Goal: Information Seeking & Learning: Check status

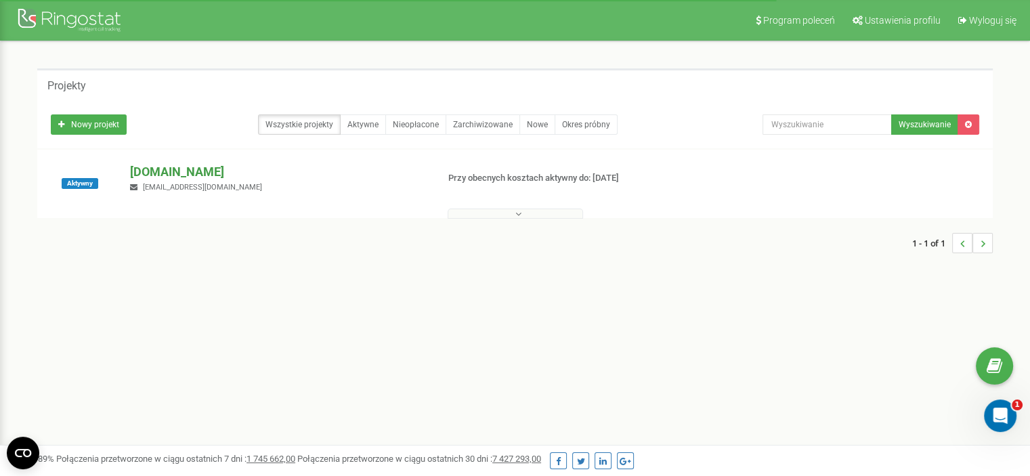
click at [165, 169] on p "[DOMAIN_NAME]" at bounding box center [278, 172] width 296 height 18
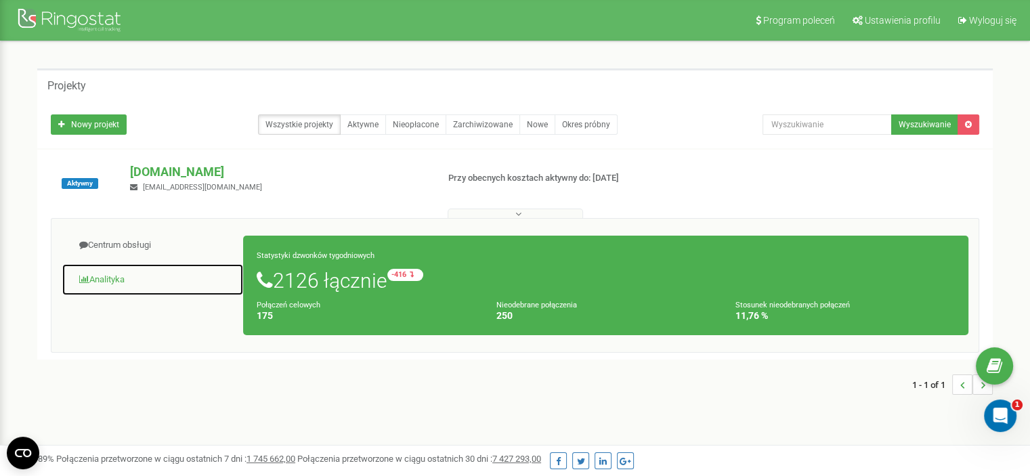
click at [98, 280] on link "Analityka" at bounding box center [153, 279] width 182 height 33
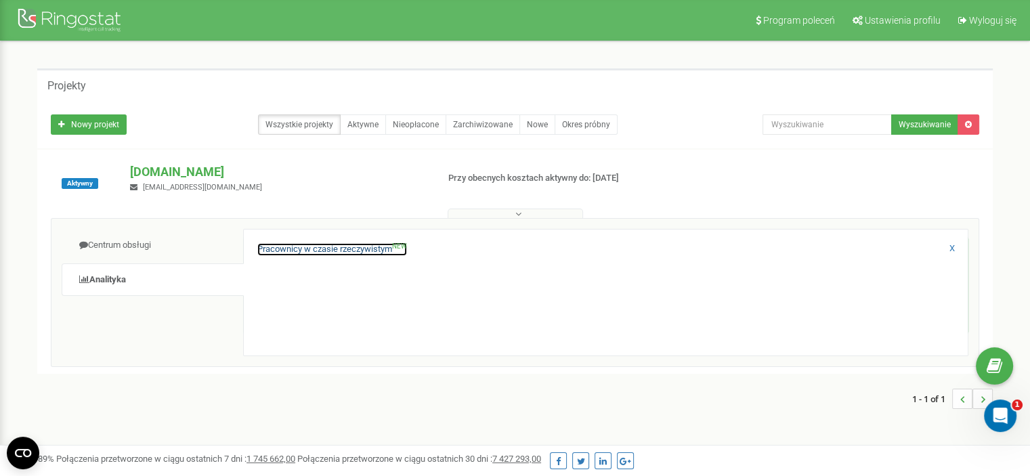
click at [344, 251] on link "Pracownicy w czasie rzeczywistym NEW" at bounding box center [332, 249] width 150 height 13
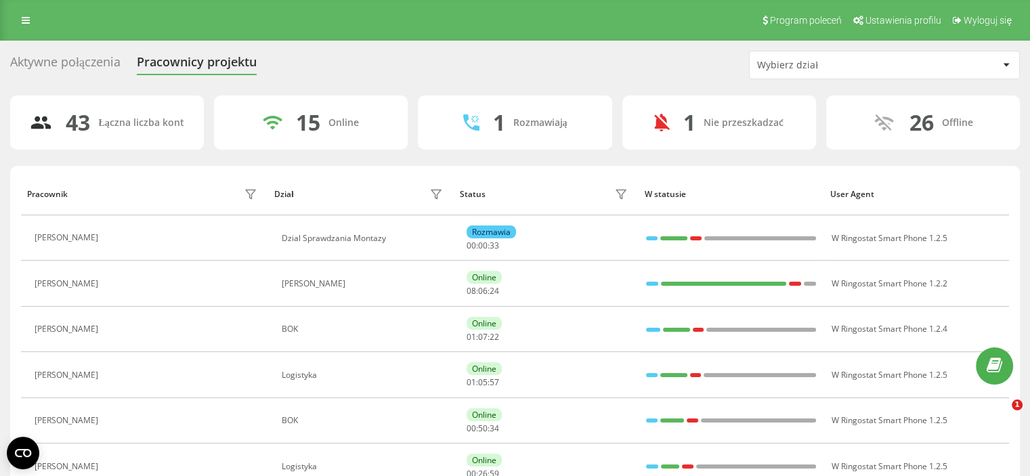
click at [834, 67] on div "Wybierz dział" at bounding box center [838, 66] width 162 height 12
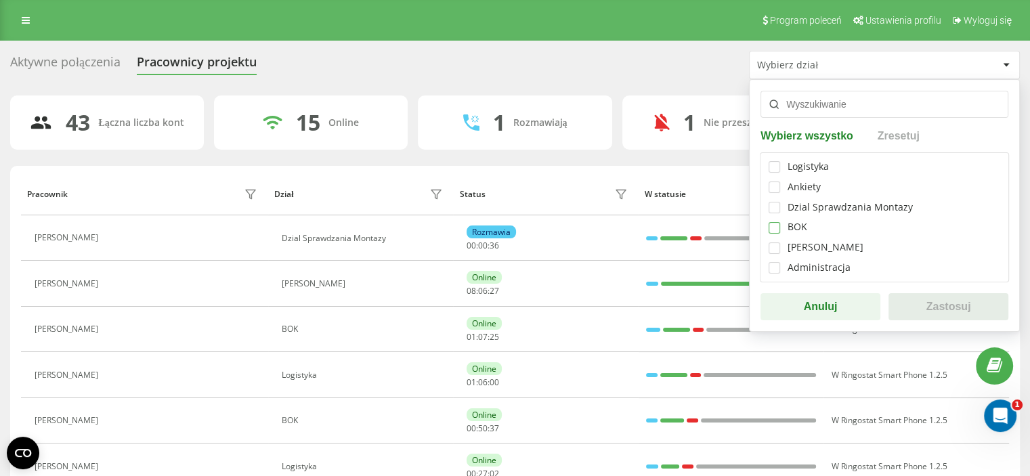
click at [771, 222] on label at bounding box center [775, 222] width 12 height 0
checkbox input "true"
click at [929, 312] on button "Zastosuj" at bounding box center [949, 306] width 120 height 27
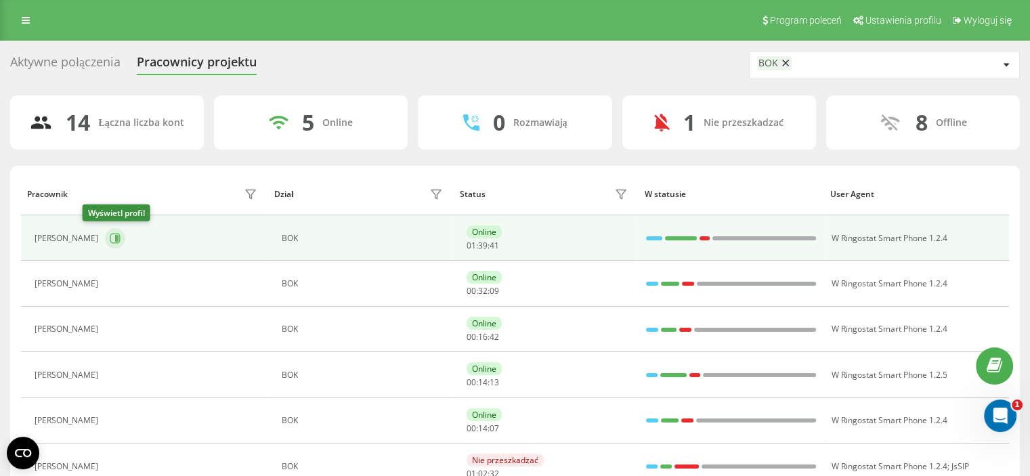
click at [105, 244] on button at bounding box center [115, 238] width 20 height 20
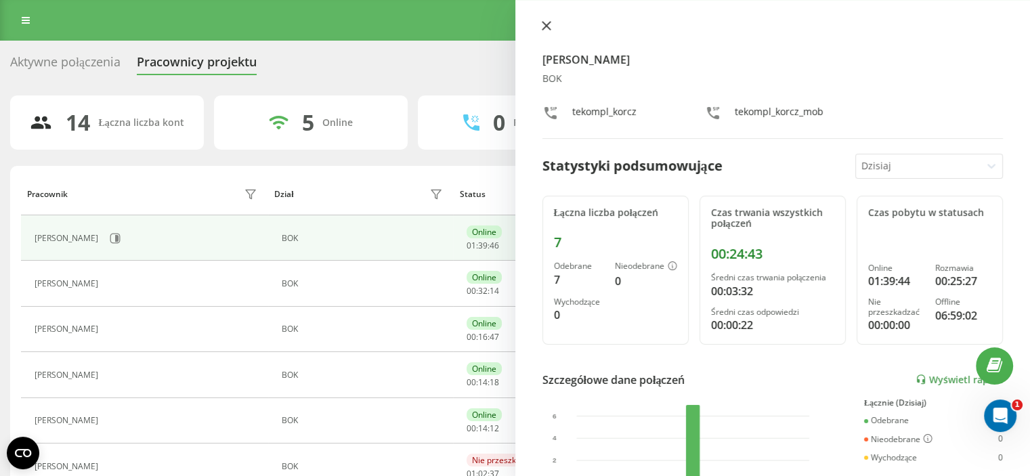
click at [544, 31] on button at bounding box center [547, 26] width 18 height 13
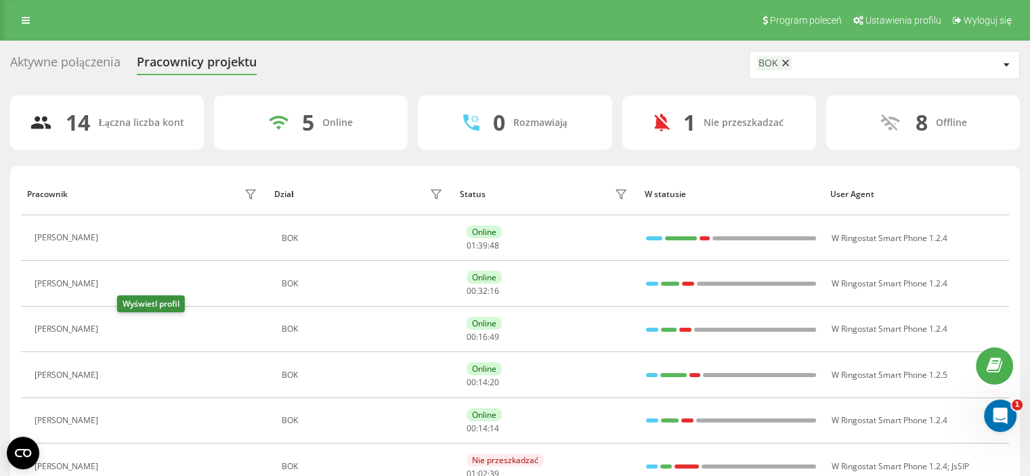
drag, startPoint x: 127, startPoint y: 327, endPoint x: 143, endPoint y: 328, distance: 16.3
click at [119, 327] on icon at bounding box center [113, 329] width 11 height 11
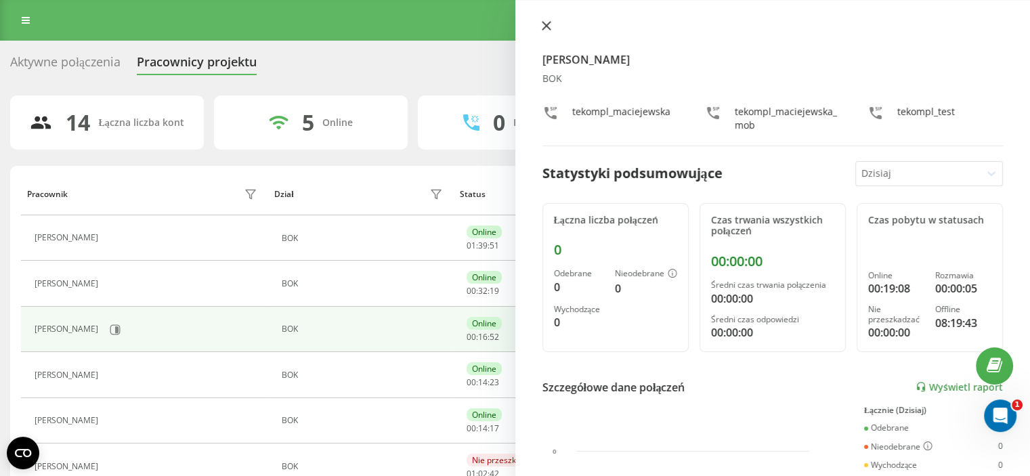
click at [545, 26] on icon at bounding box center [546, 25] width 9 height 9
